Goal: Information Seeking & Learning: Understand process/instructions

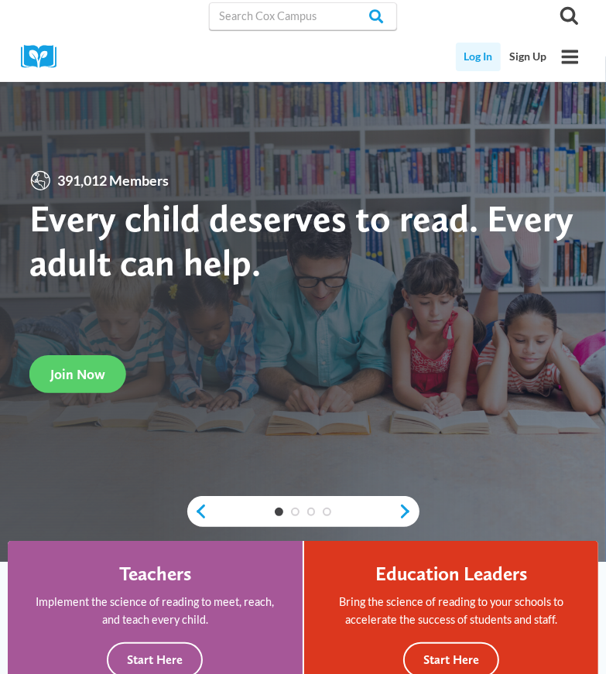
click at [476, 59] on link "Log In" at bounding box center [479, 57] width 46 height 29
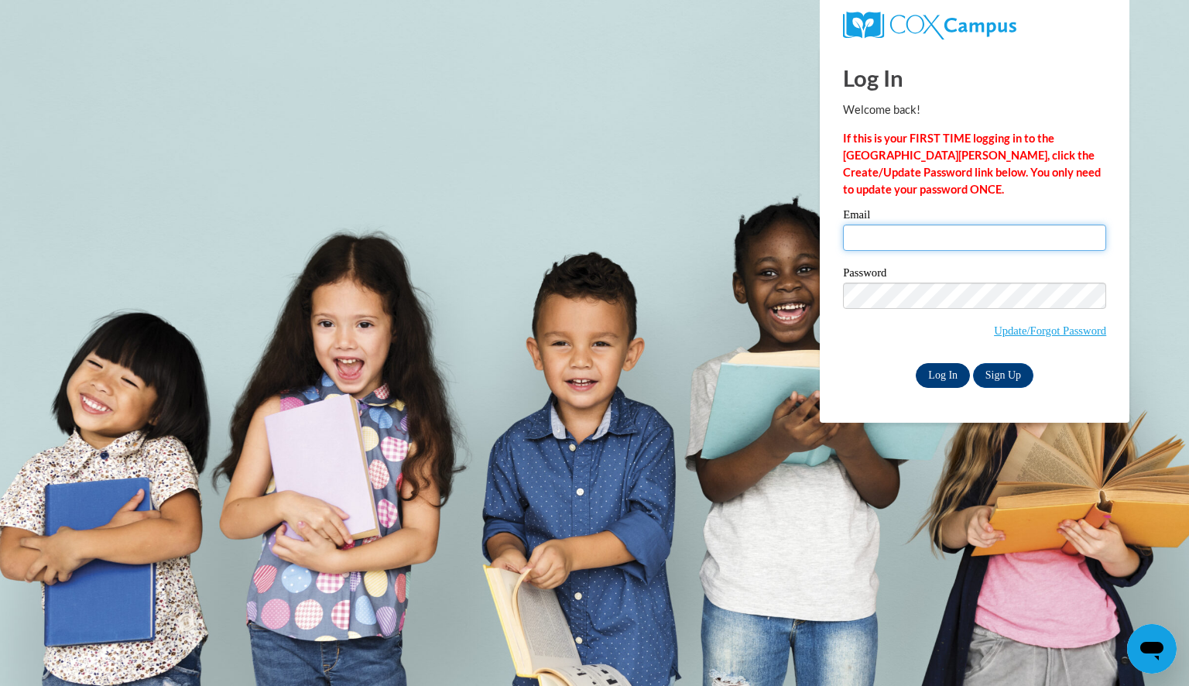
type input "matzelfamily@yahoo.com"
click at [618, 376] on input "Log In" at bounding box center [942, 375] width 54 height 25
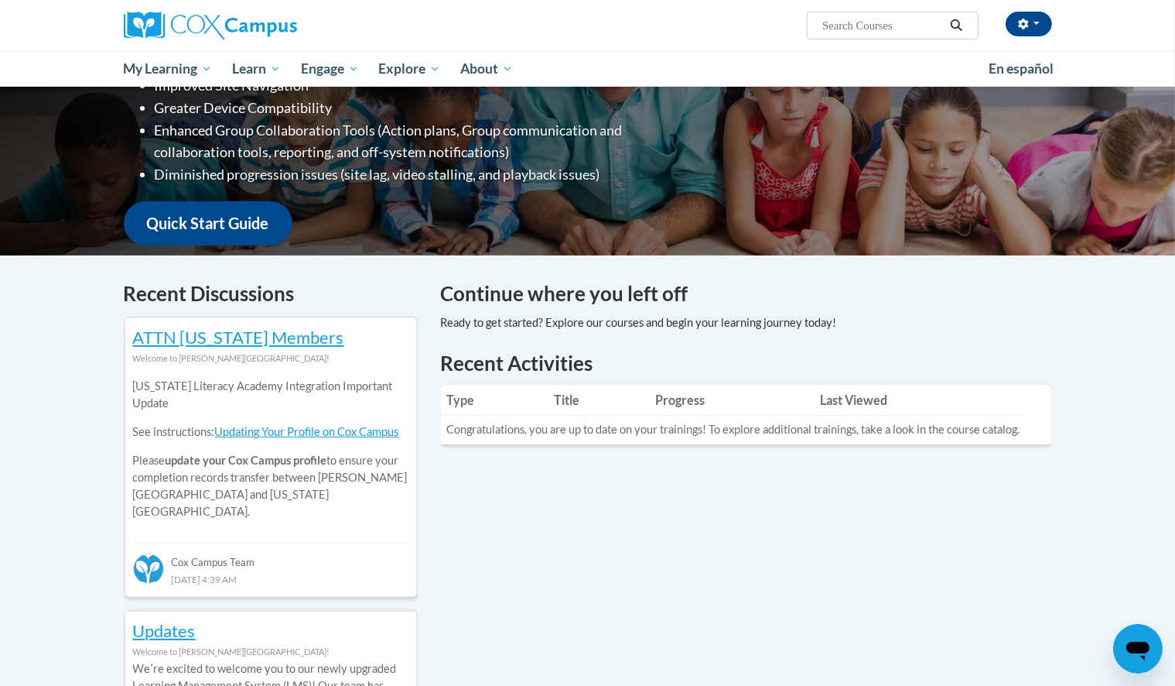
scroll to position [184, 0]
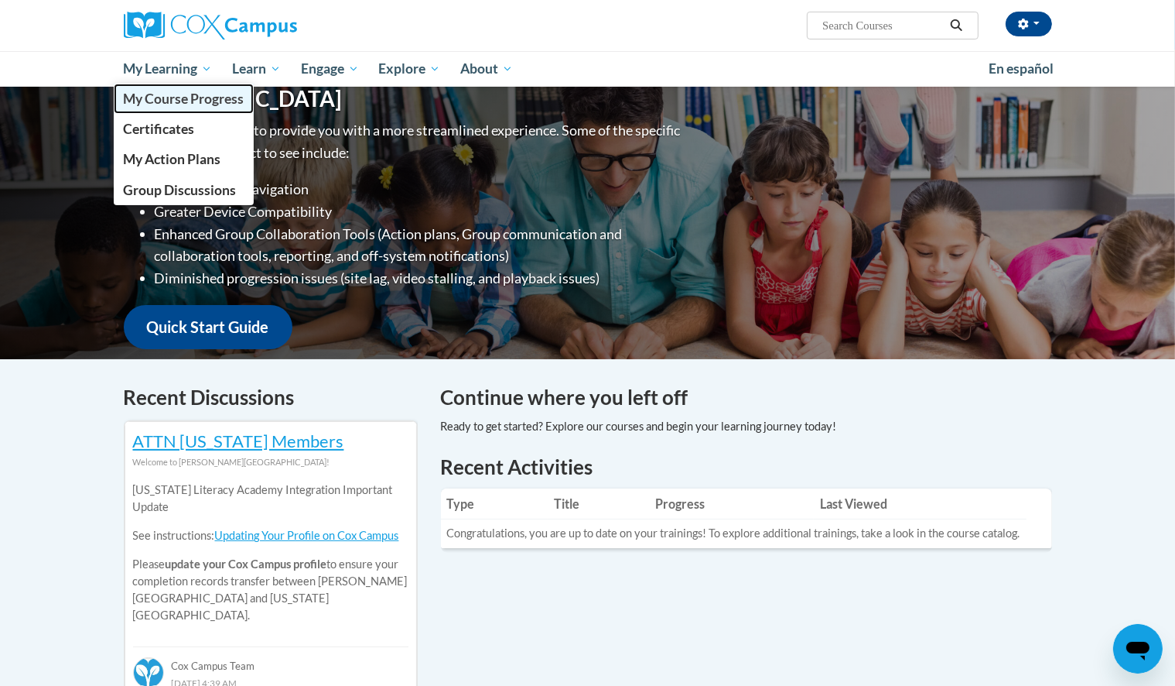
click at [165, 97] on span "My Course Progress" at bounding box center [183, 99] width 121 height 16
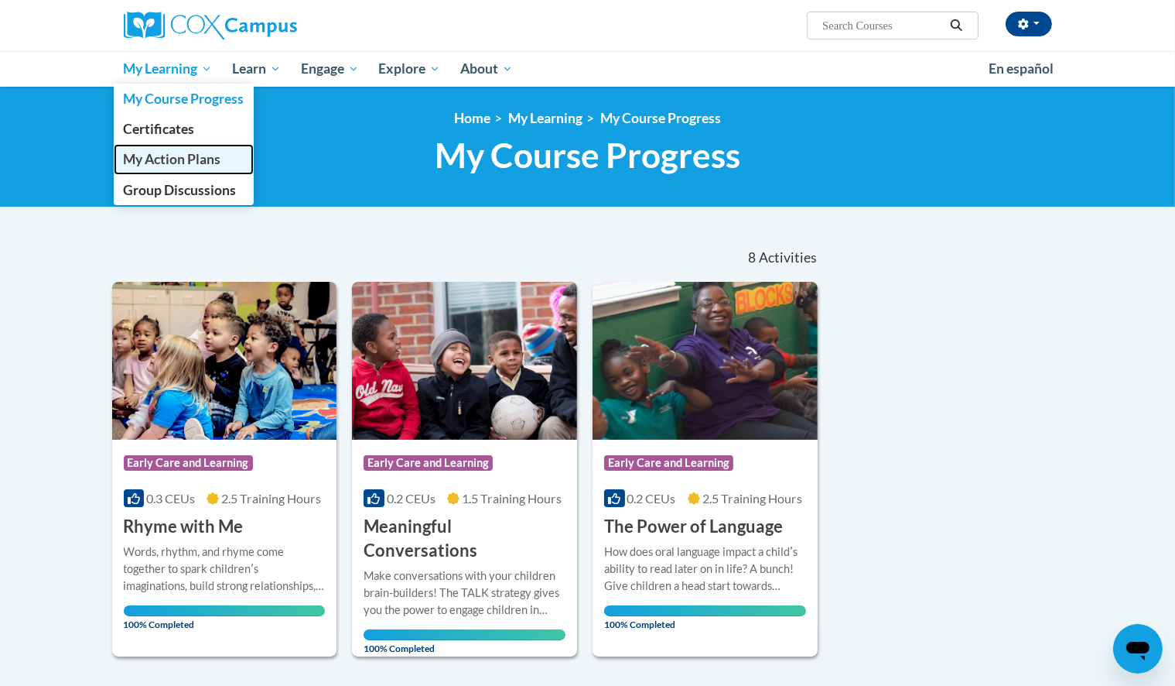
click at [184, 163] on span "My Action Plans" at bounding box center [172, 159] width 98 height 16
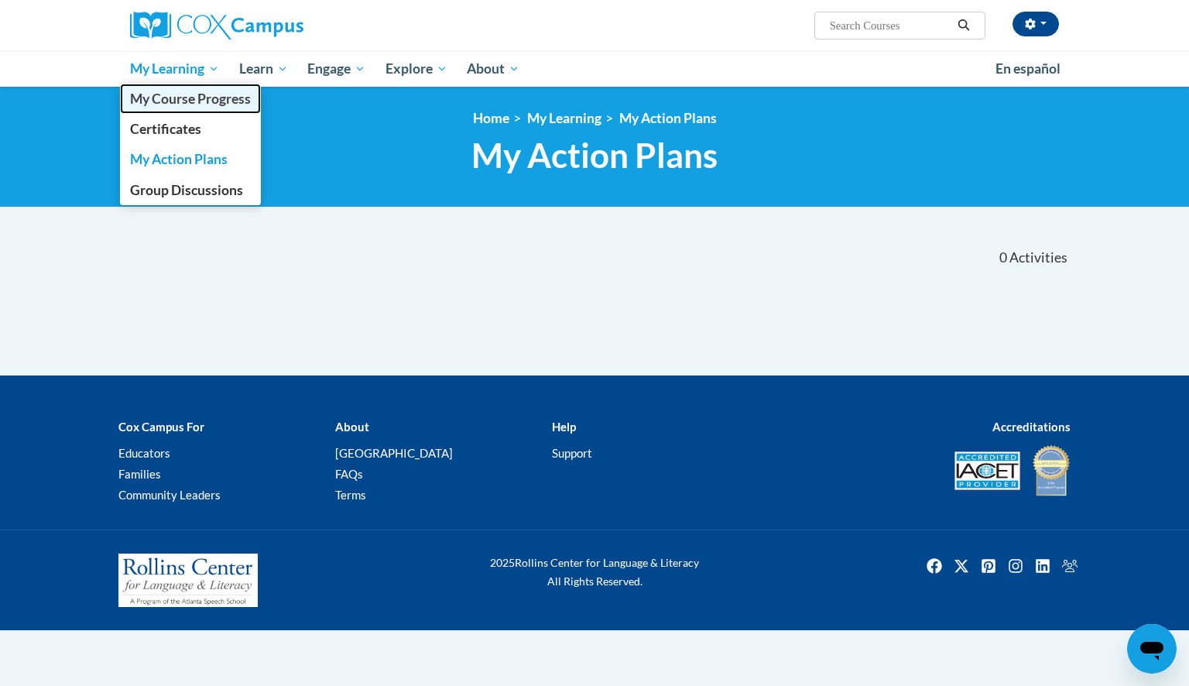
click at [176, 100] on span "My Course Progress" at bounding box center [190, 99] width 121 height 16
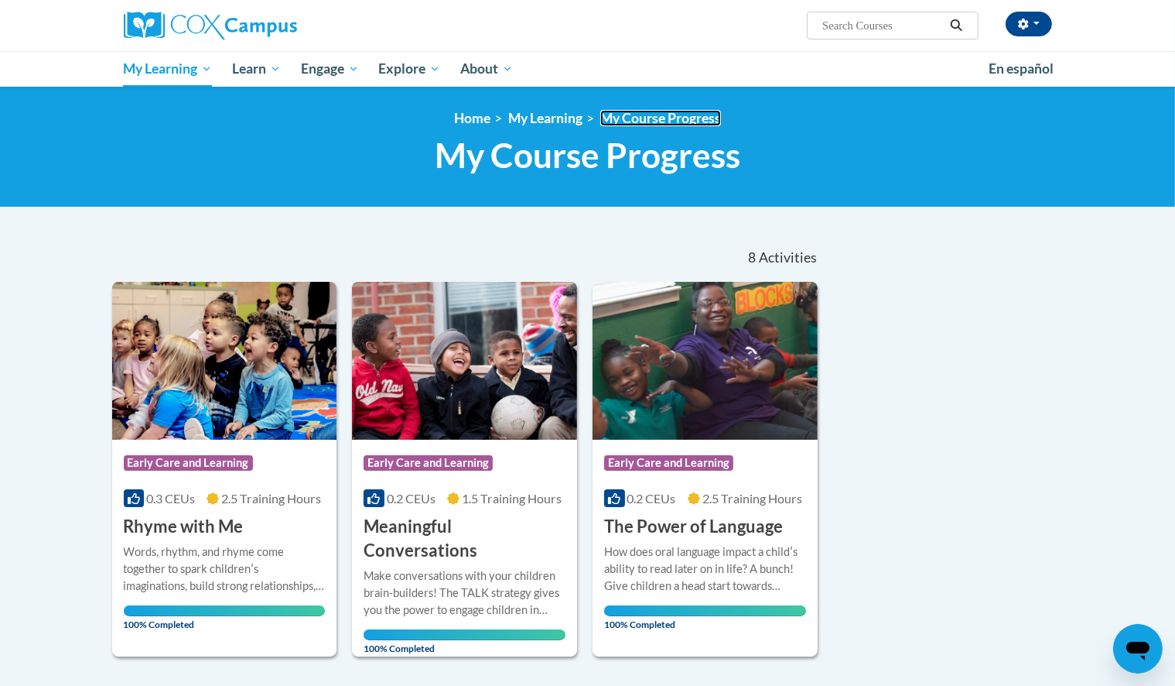
click at [662, 120] on link "My Course Progress" at bounding box center [661, 118] width 121 height 16
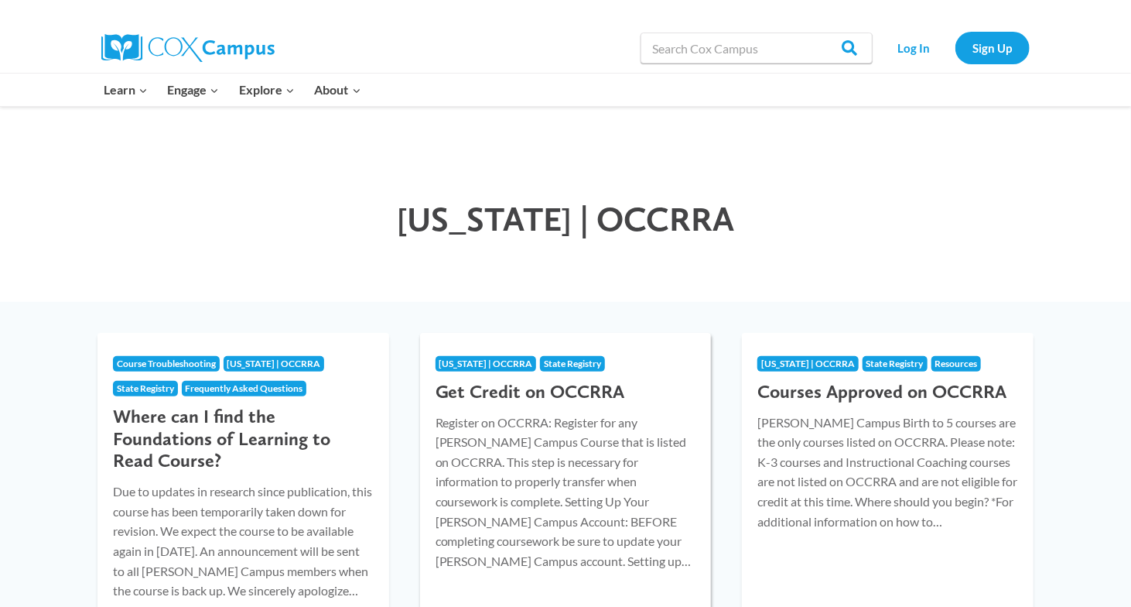
click at [610, 555] on div "Ohio | OCCRRA State Registry Get Credit on OCCRRA Register on OCCRRA: Register …" at bounding box center [566, 460] width 292 height 254
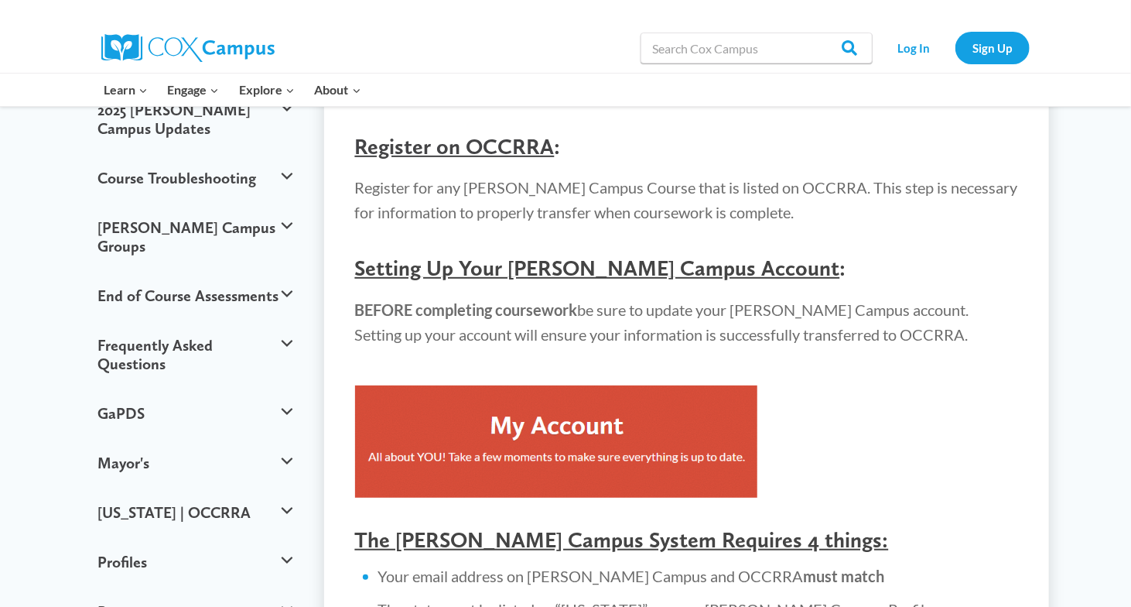
scroll to position [248, 0]
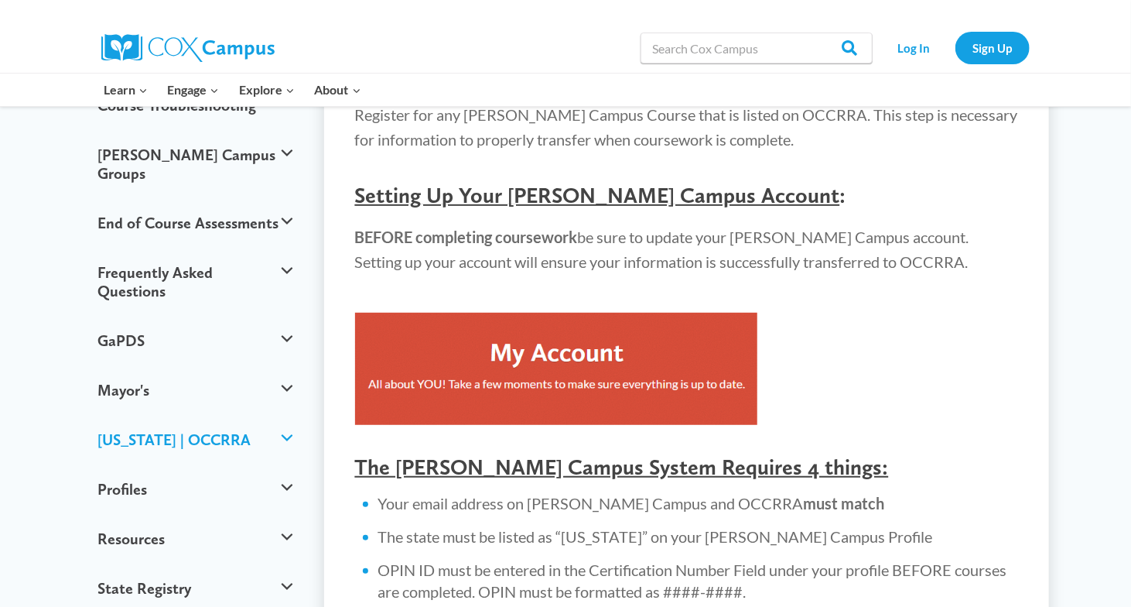
click at [285, 415] on button "[US_STATE] | OCCRRA" at bounding box center [195, 440] width 211 height 50
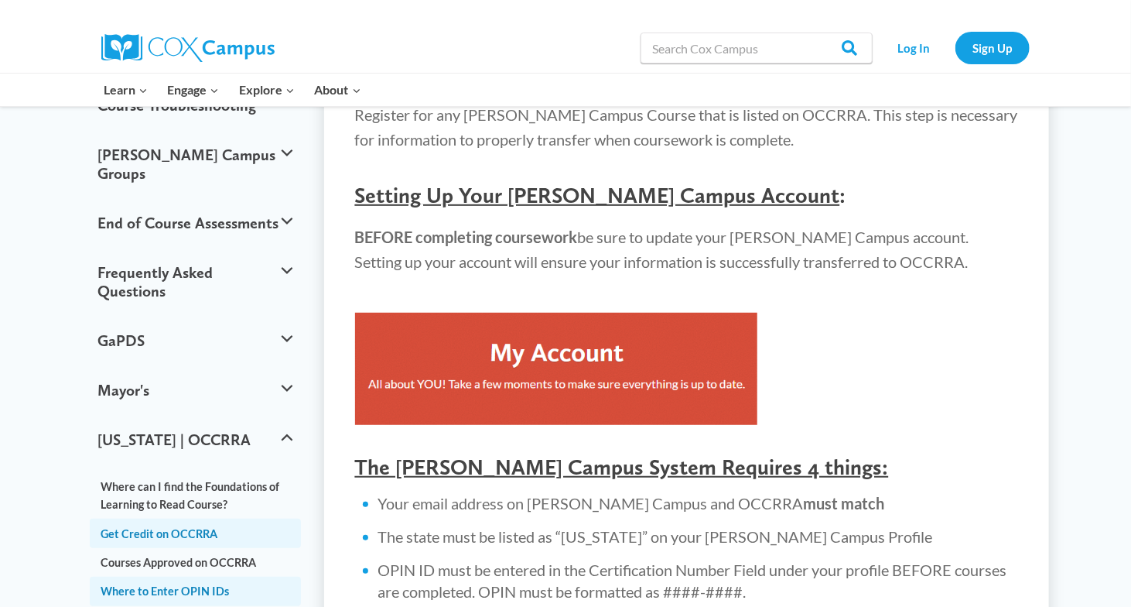
click at [238, 577] on link "Where to Enter OPIN IDs" at bounding box center [195, 591] width 211 height 29
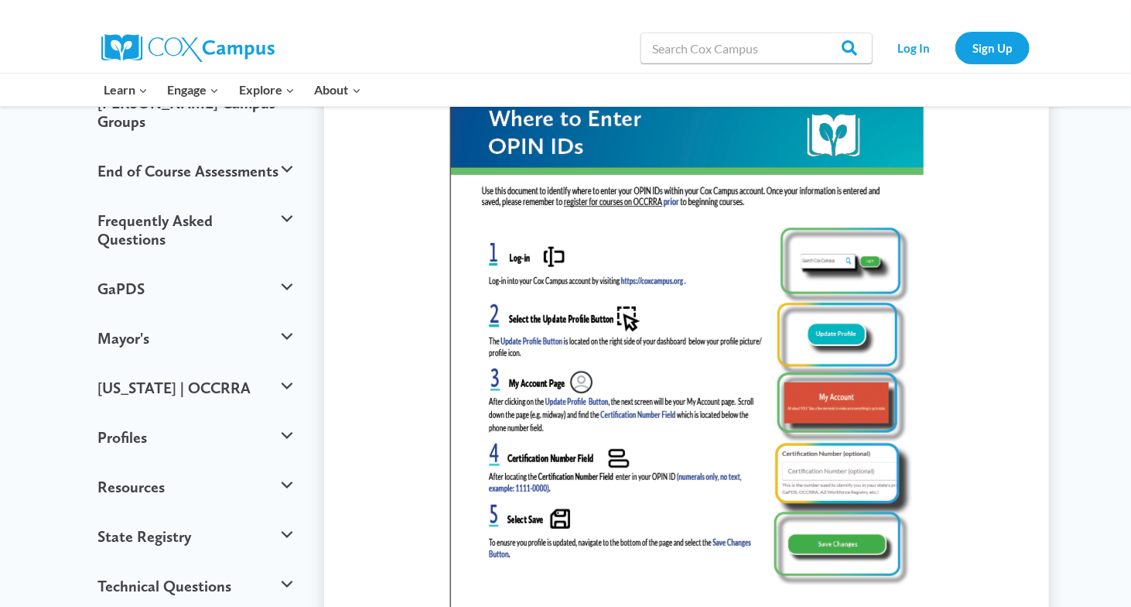
scroll to position [310, 0]
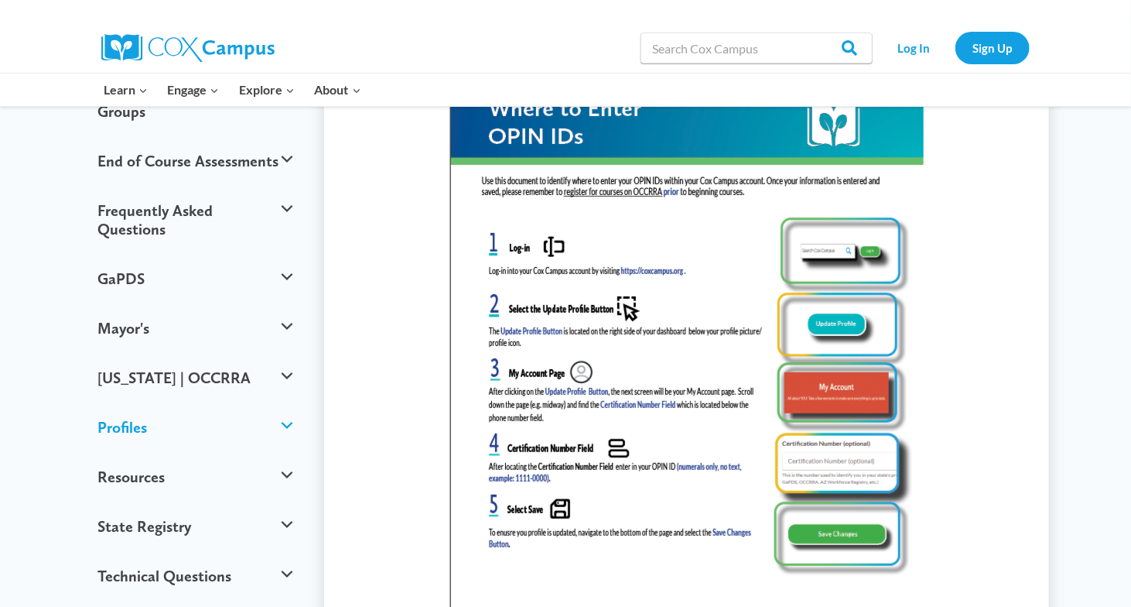
click at [287, 402] on button "Profiles" at bounding box center [195, 427] width 211 height 50
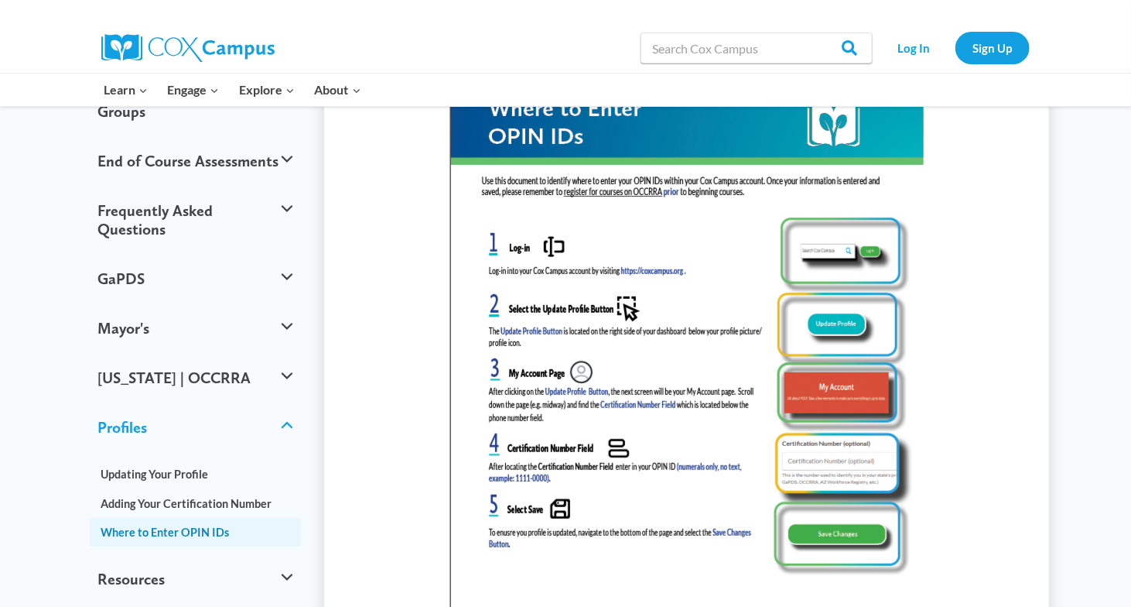
click at [287, 402] on button "Profiles" at bounding box center [195, 427] width 211 height 50
click at [288, 402] on button "Profiles" at bounding box center [195, 427] width 211 height 50
click at [210, 518] on link "Where to Enter OPIN IDs" at bounding box center [195, 532] width 211 height 29
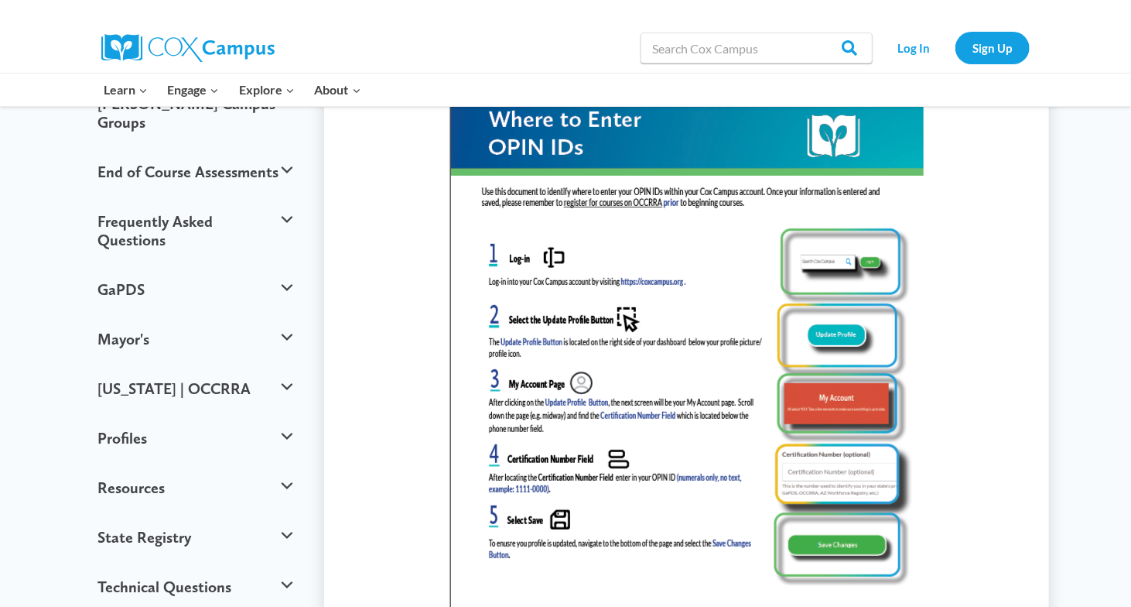
scroll to position [330, 0]
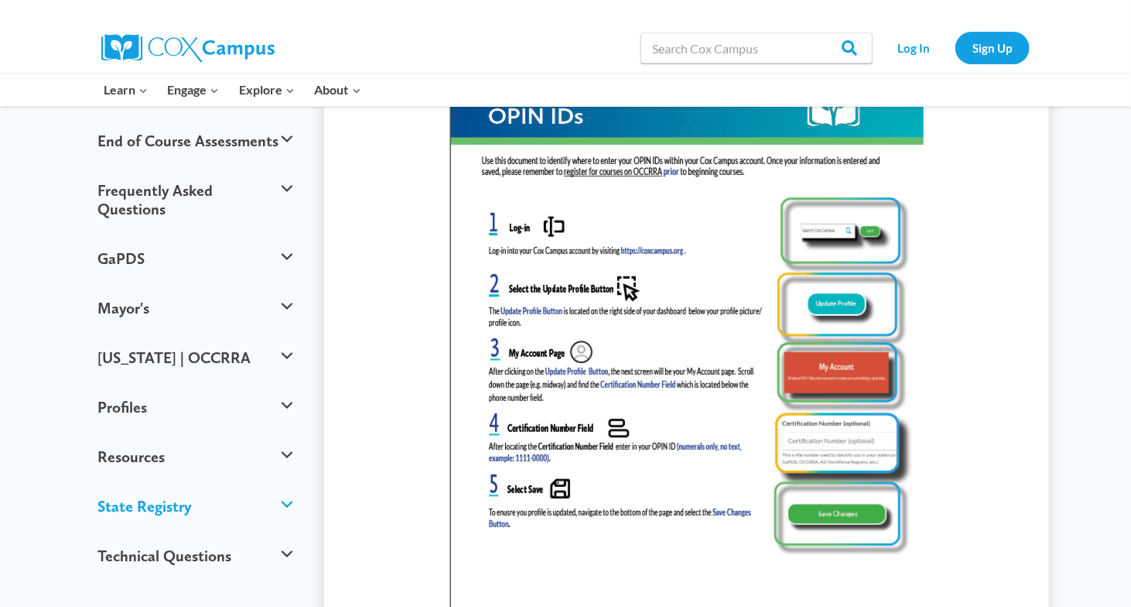
click at [287, 481] on button "State Registry" at bounding box center [195, 506] width 211 height 50
click at [288, 481] on button "State Registry" at bounding box center [195, 506] width 211 height 50
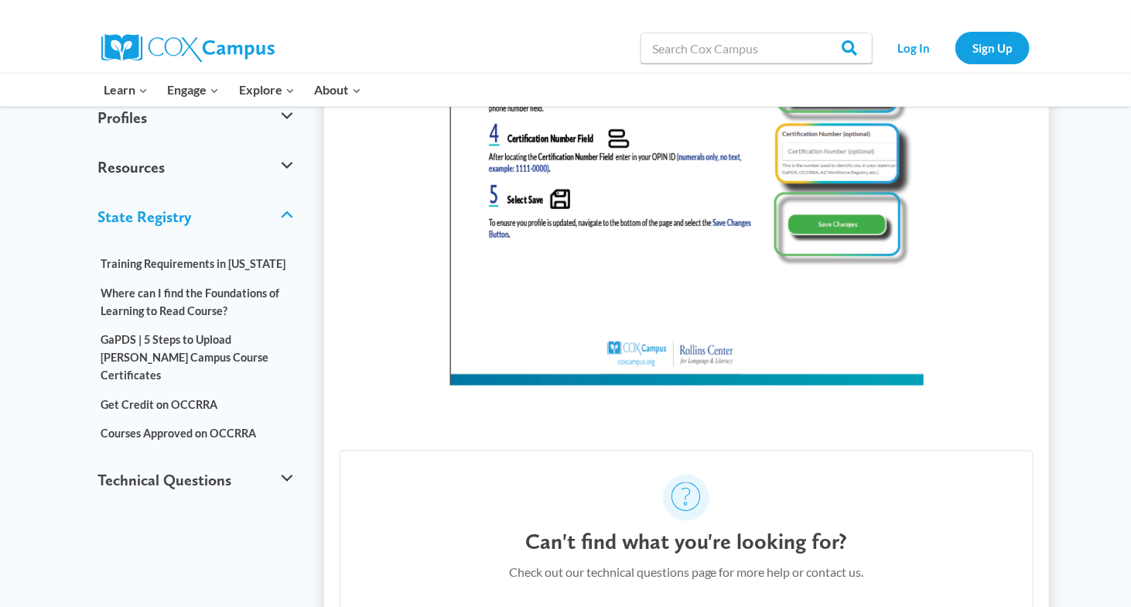
scroll to position [629, 0]
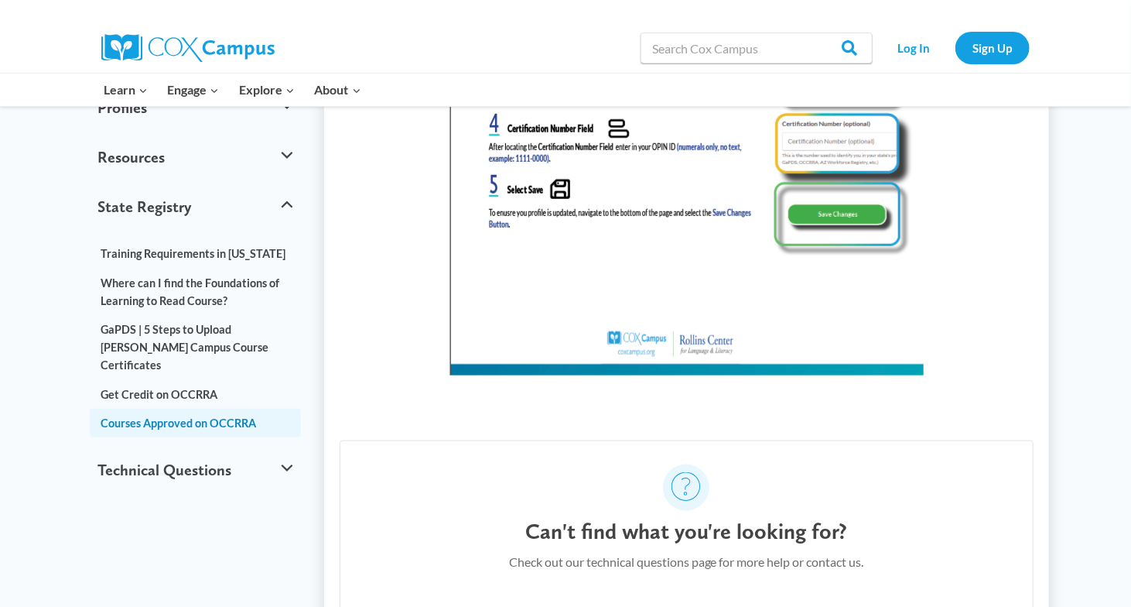
click at [229, 409] on link "Courses Approved on OCCRRA" at bounding box center [195, 423] width 211 height 29
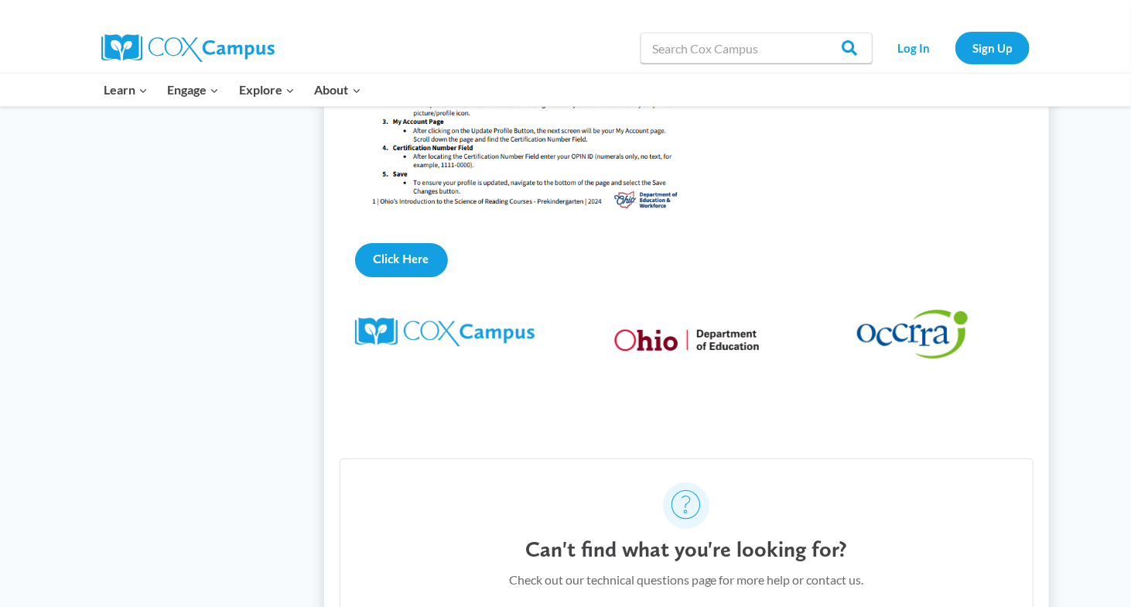
scroll to position [2476, 0]
